Goal: Find specific page/section: Find specific page/section

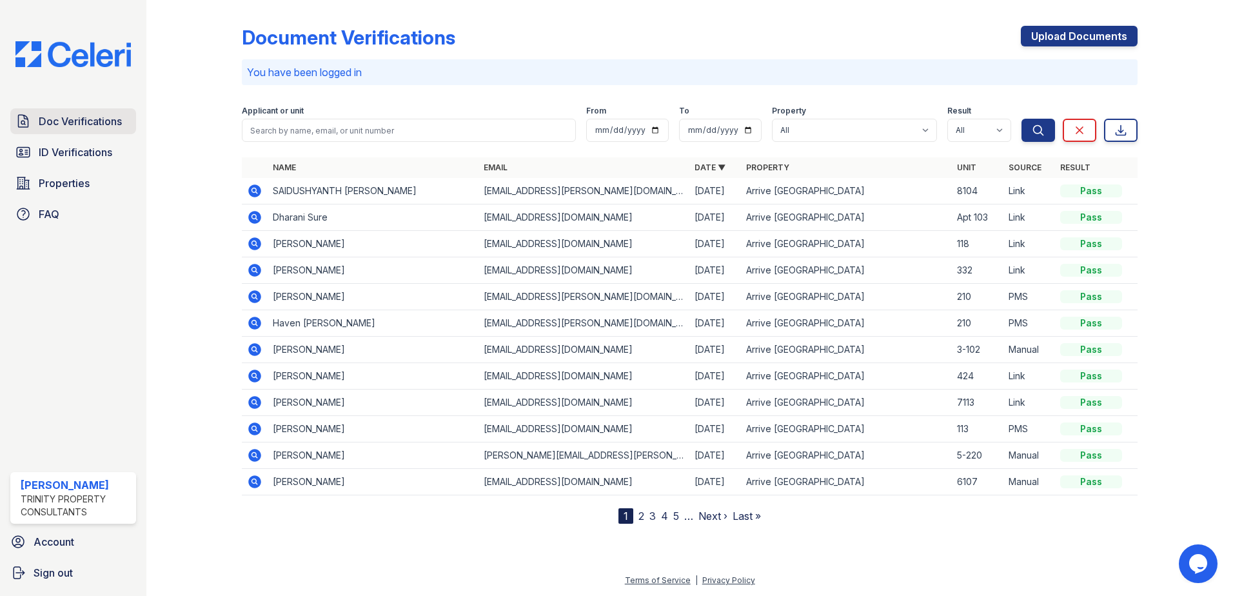
click at [46, 124] on span "Doc Verifications" at bounding box center [80, 121] width 83 height 15
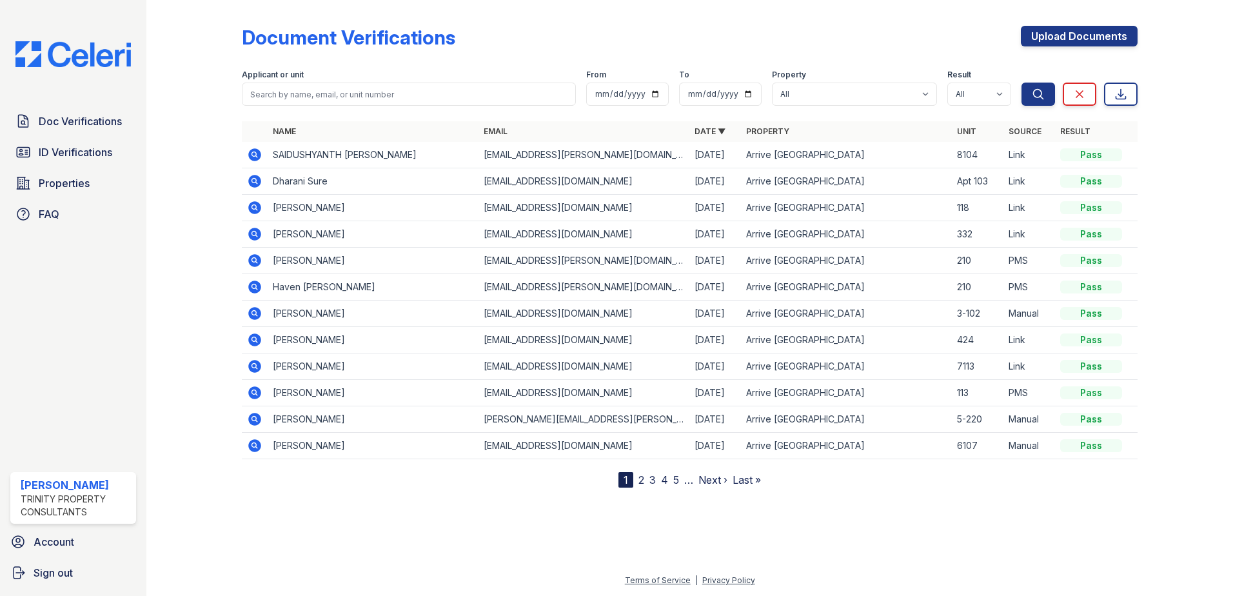
click at [252, 212] on icon at bounding box center [254, 207] width 13 height 13
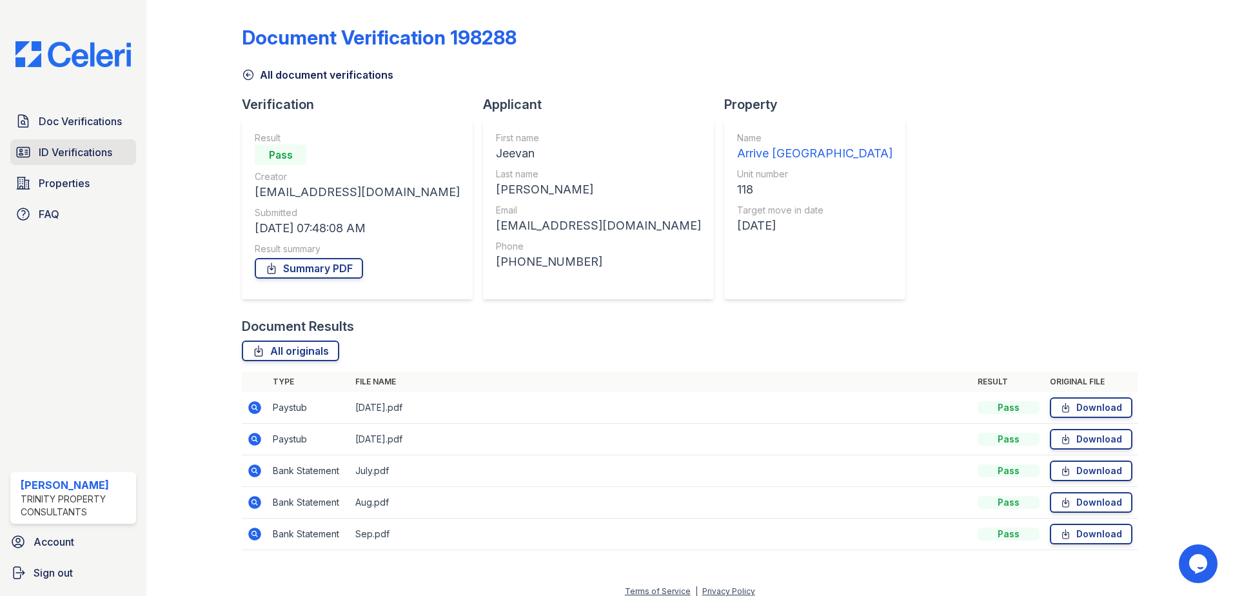
click at [61, 147] on span "ID Verifications" at bounding box center [76, 151] width 74 height 15
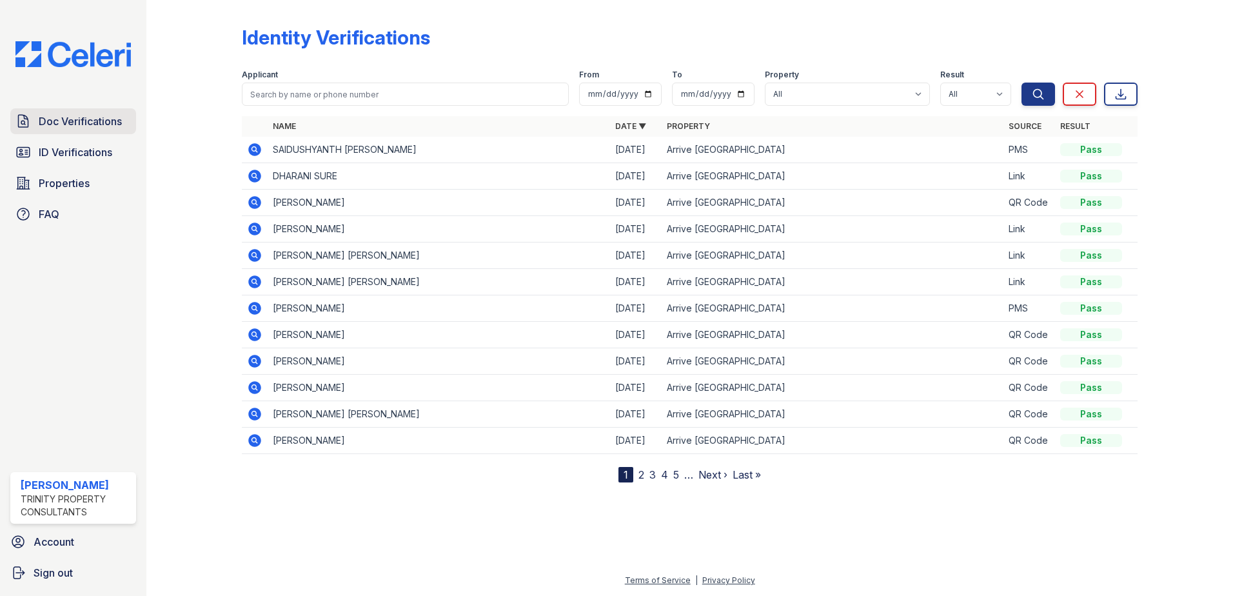
click at [43, 128] on span "Doc Verifications" at bounding box center [80, 121] width 83 height 15
